Goal: Task Accomplishment & Management: Complete application form

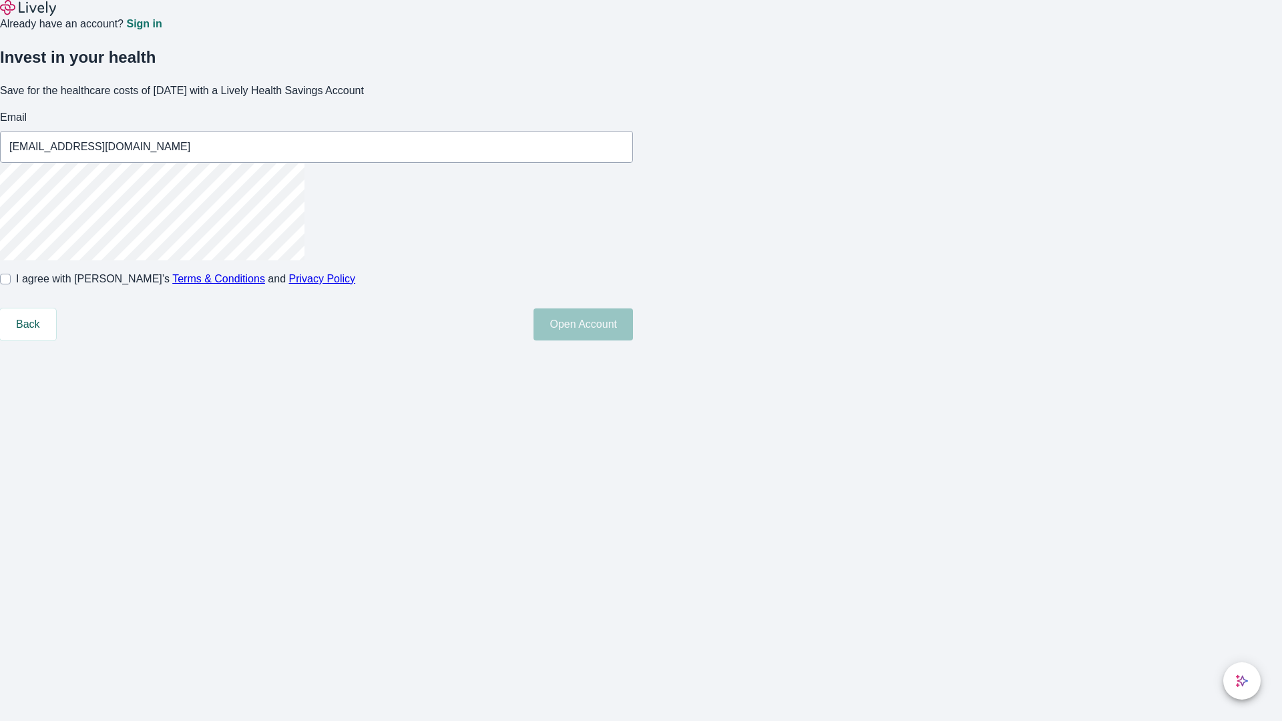
click at [11, 284] on input "I agree with Lively’s Terms & Conditions and Privacy Policy" at bounding box center [5, 279] width 11 height 11
checkbox input "true"
click at [633, 341] on button "Open Account" at bounding box center [583, 325] width 99 height 32
type input "[EMAIL_ADDRESS][DOMAIN_NAME]"
click at [11, 284] on input "I agree with Lively’s Terms & Conditions and Privacy Policy" at bounding box center [5, 279] width 11 height 11
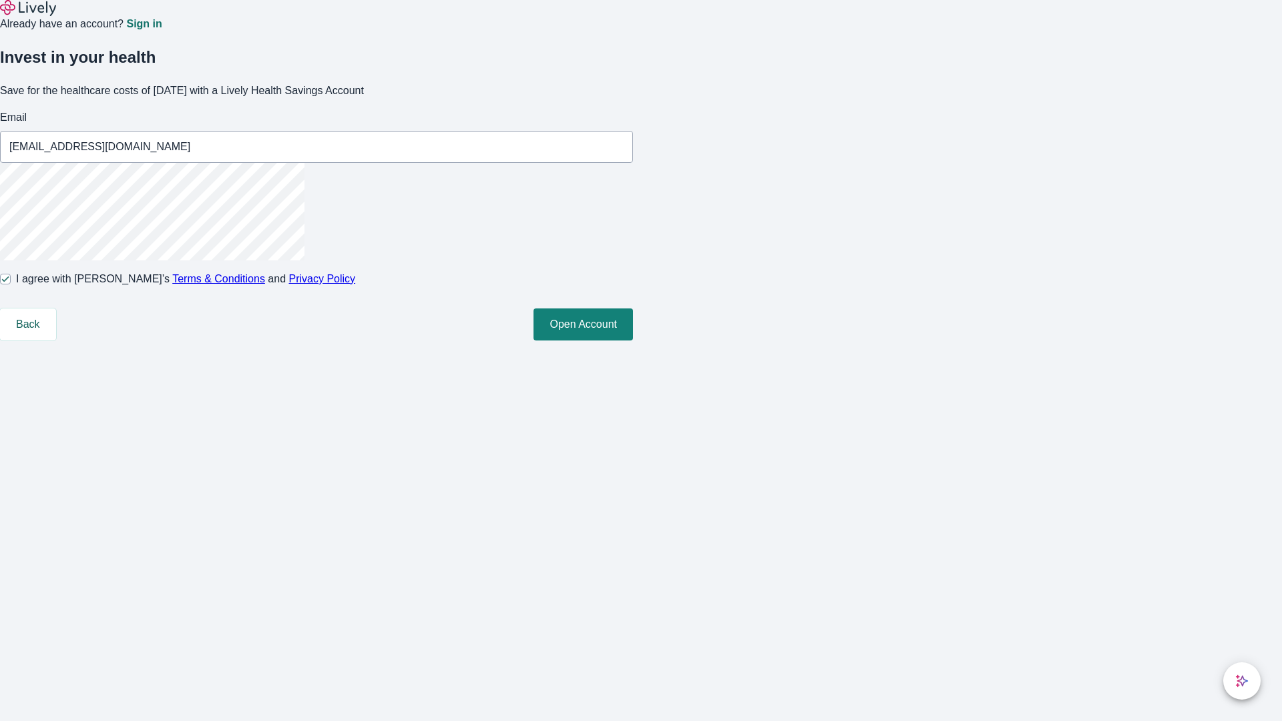
checkbox input "false"
type input "[EMAIL_ADDRESS][DOMAIN_NAME]"
click at [11, 284] on input "I agree with Lively’s Terms & Conditions and Privacy Policy" at bounding box center [5, 279] width 11 height 11
checkbox input "true"
click at [633, 341] on button "Open Account" at bounding box center [583, 325] width 99 height 32
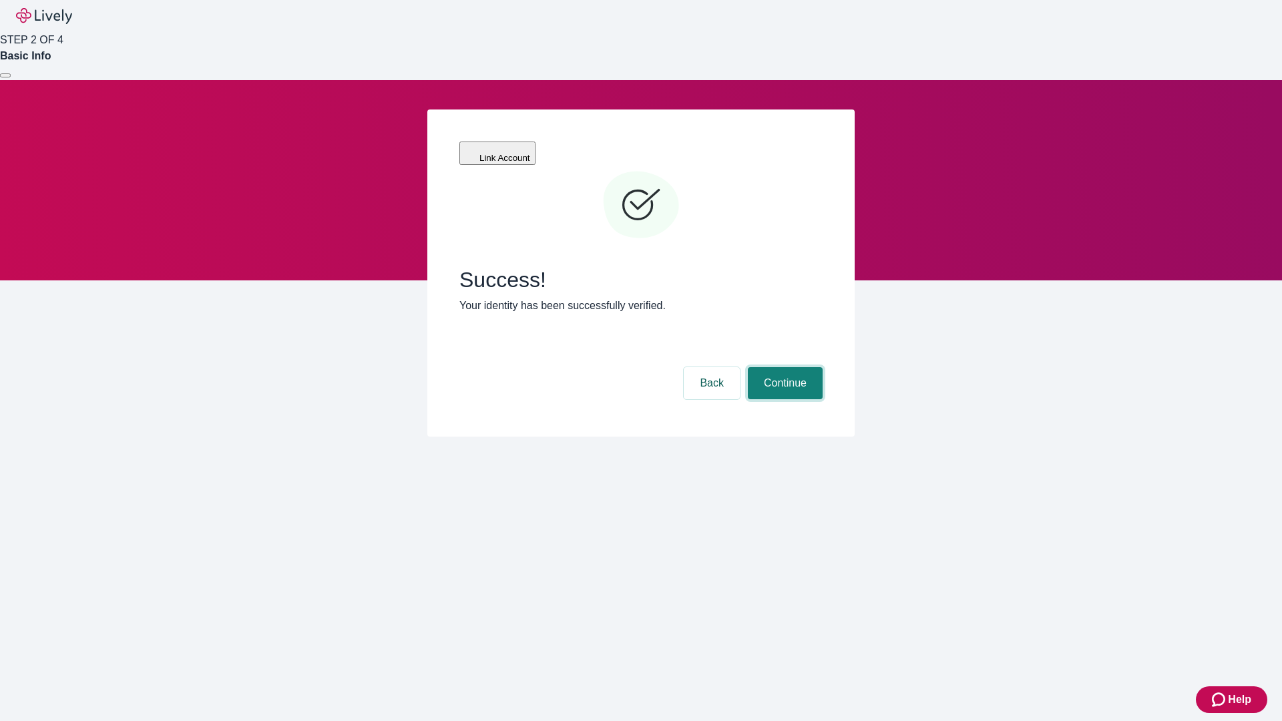
click at [783, 367] on button "Continue" at bounding box center [785, 383] width 75 height 32
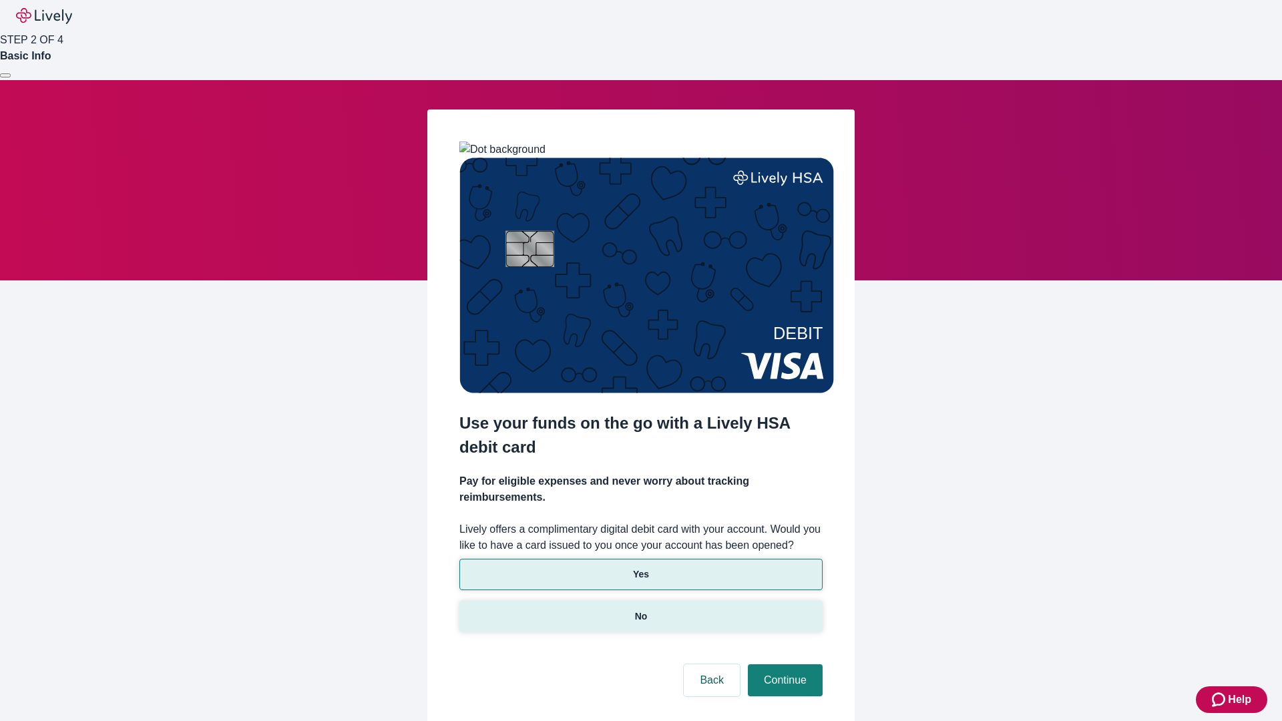
click at [640, 610] on p "No" at bounding box center [641, 617] width 13 height 14
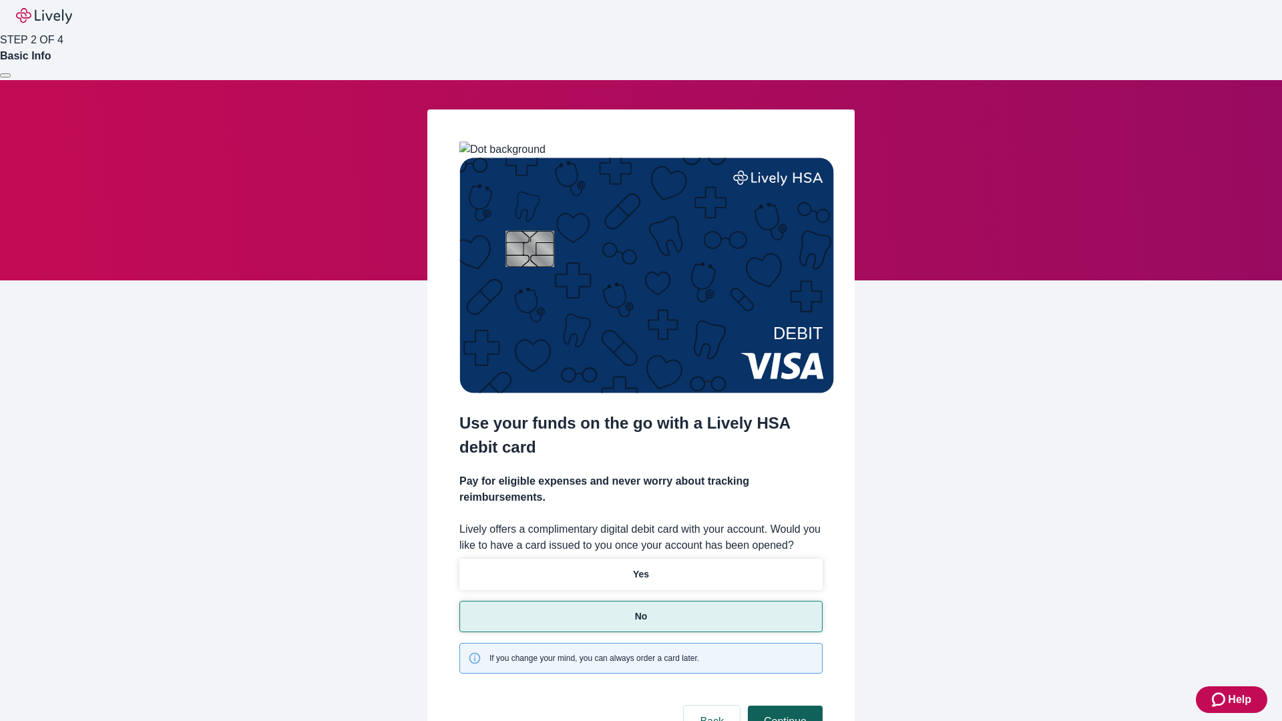
click at [783, 706] on button "Continue" at bounding box center [785, 722] width 75 height 32
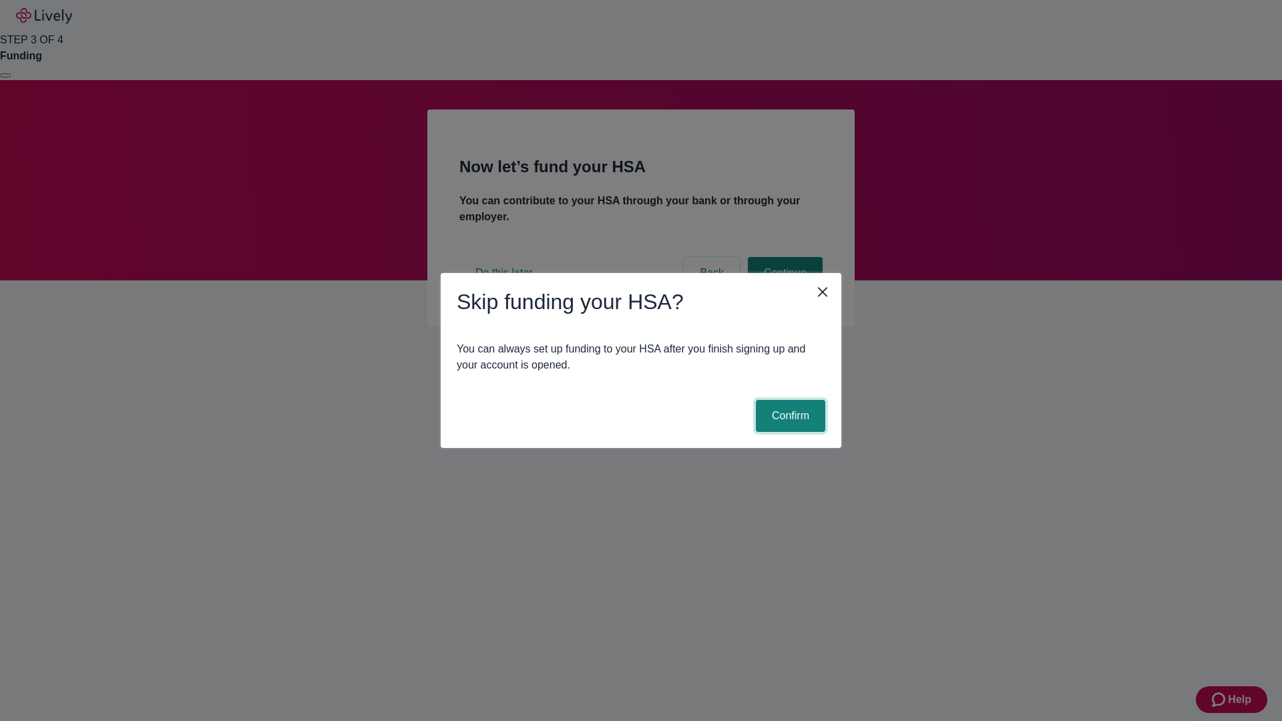
click at [789, 416] on button "Confirm" at bounding box center [790, 416] width 69 height 32
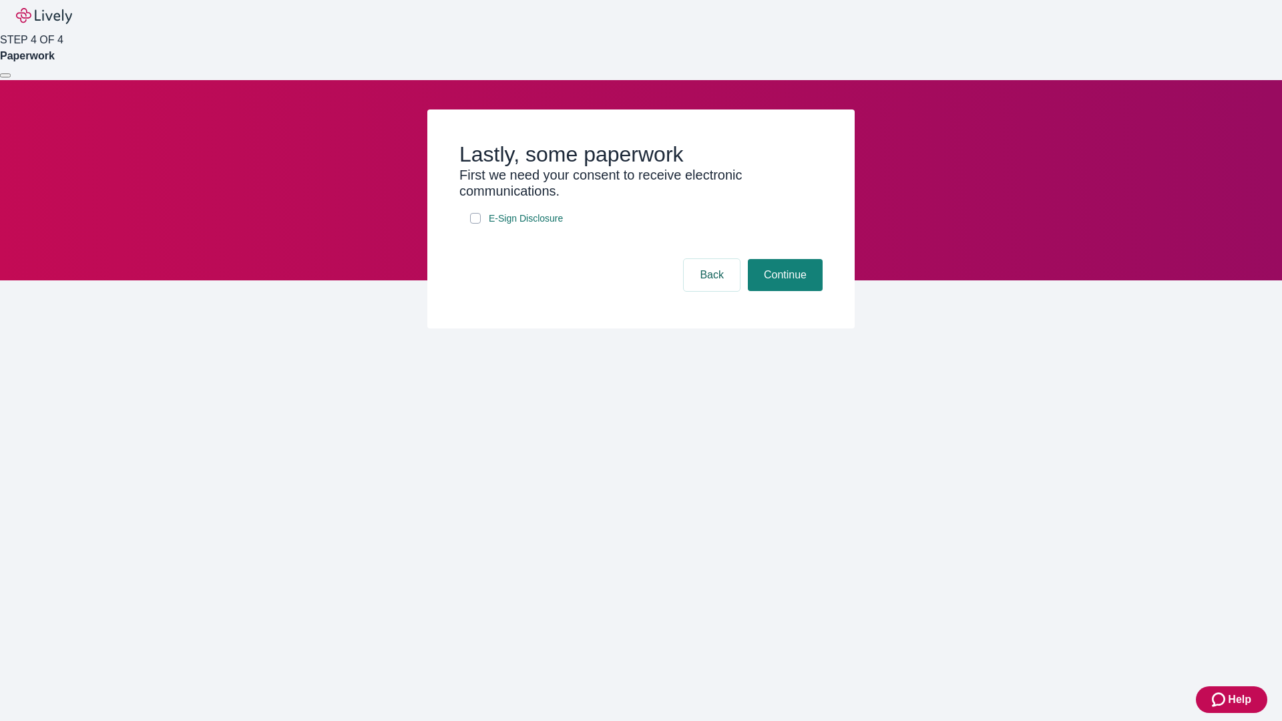
click at [475, 224] on input "E-Sign Disclosure" at bounding box center [475, 218] width 11 height 11
checkbox input "true"
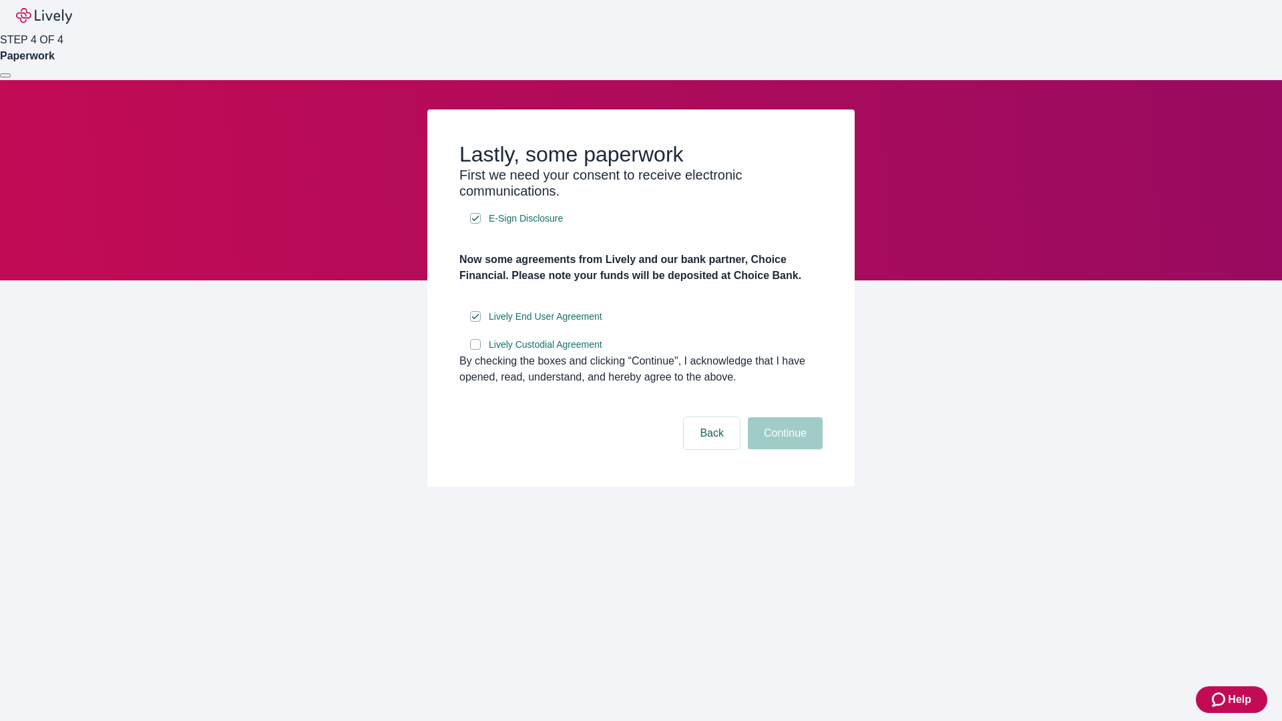
click at [475, 350] on input "Lively Custodial Agreement" at bounding box center [475, 344] width 11 height 11
checkbox input "true"
click at [783, 449] on button "Continue" at bounding box center [785, 433] width 75 height 32
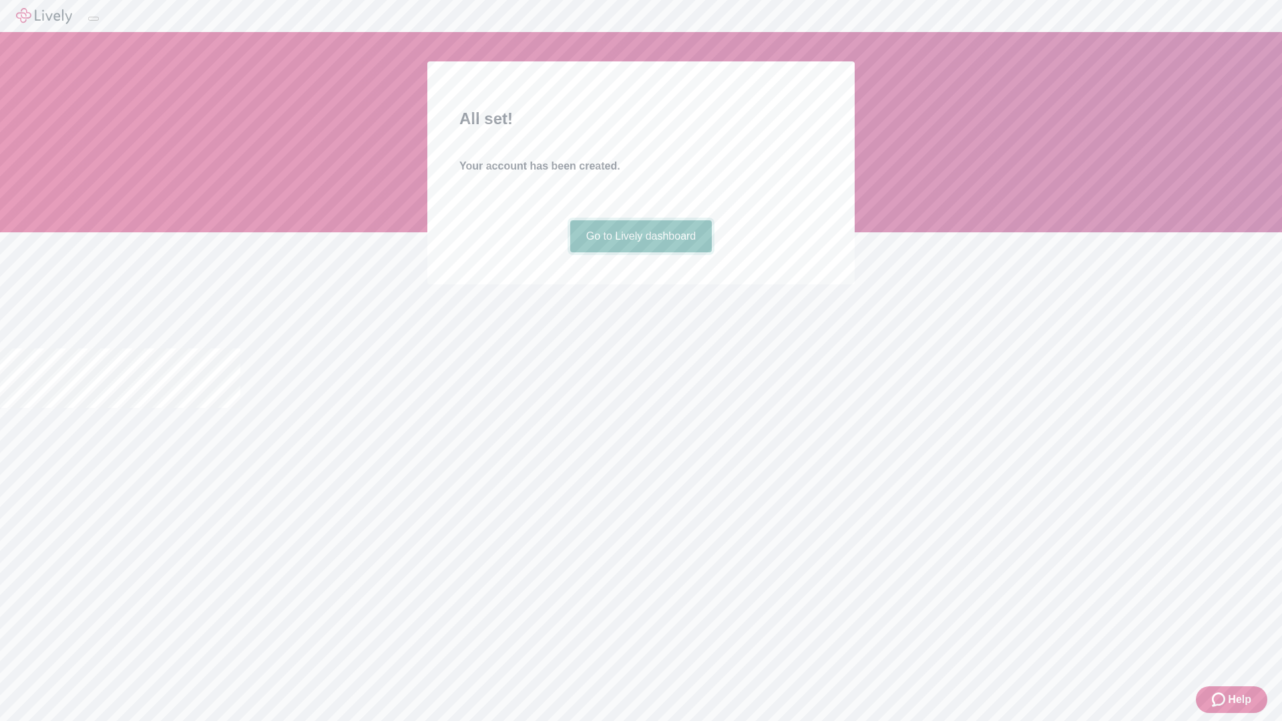
click at [640, 252] on link "Go to Lively dashboard" at bounding box center [641, 236] width 142 height 32
